Goal: Information Seeking & Learning: Learn about a topic

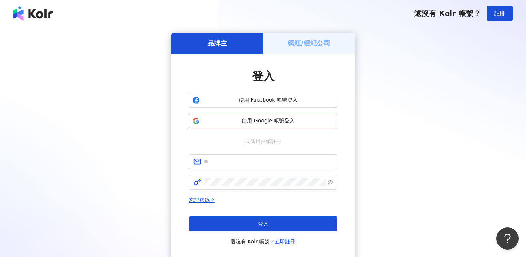
click at [231, 120] on span "使用 Google 帳號登入" at bounding box center [268, 120] width 131 height 7
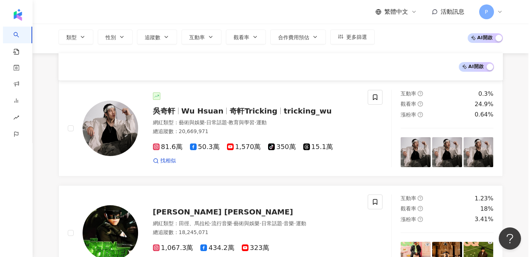
scroll to position [122, 0]
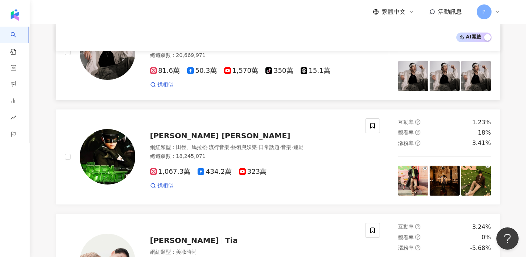
click at [108, 79] on img at bounding box center [108, 52] width 56 height 56
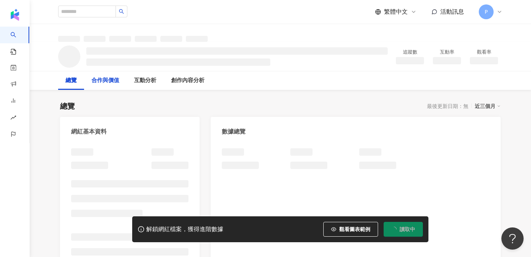
click at [119, 80] on div "合作與價值" at bounding box center [105, 80] width 28 height 9
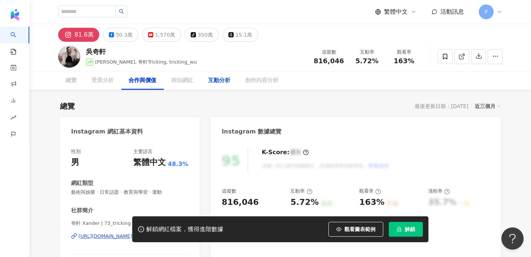
click at [206, 79] on div "互動分析" at bounding box center [219, 80] width 37 height 19
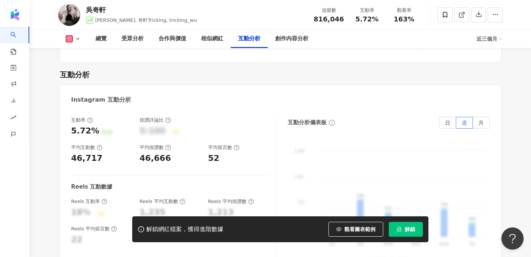
scroll to position [1482, 0]
